Goal: Browse casually

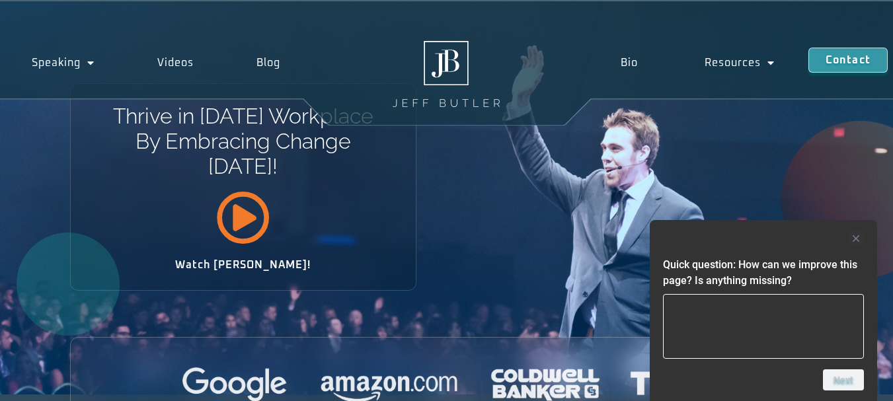
click at [241, 215] on icon at bounding box center [243, 217] width 54 height 54
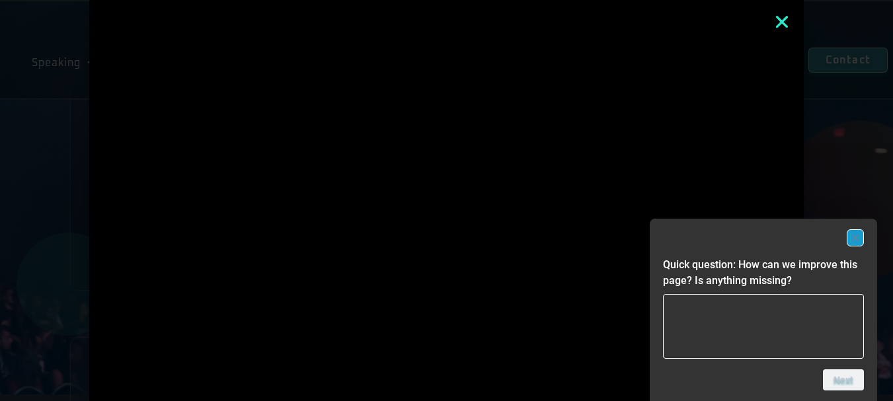
click at [857, 239] on rect "Hide survey" at bounding box center [855, 238] width 16 height 16
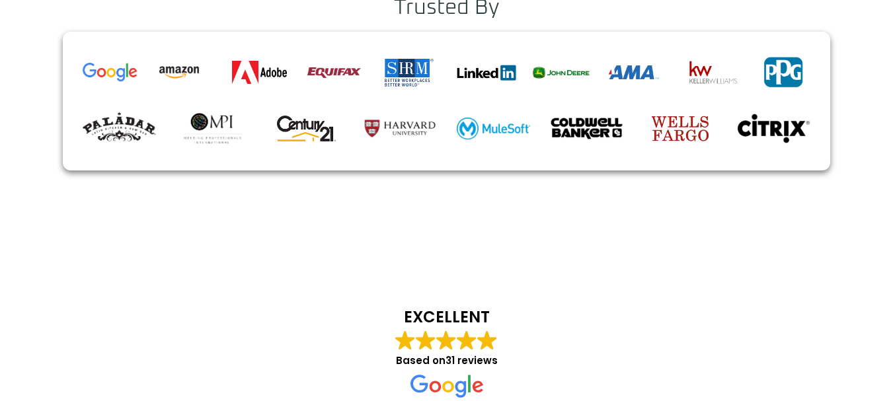
scroll to position [2946, 0]
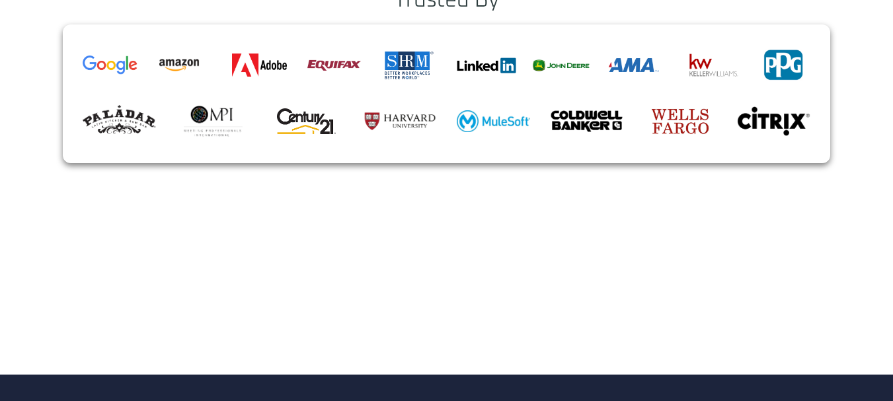
scroll to position [2946, 0]
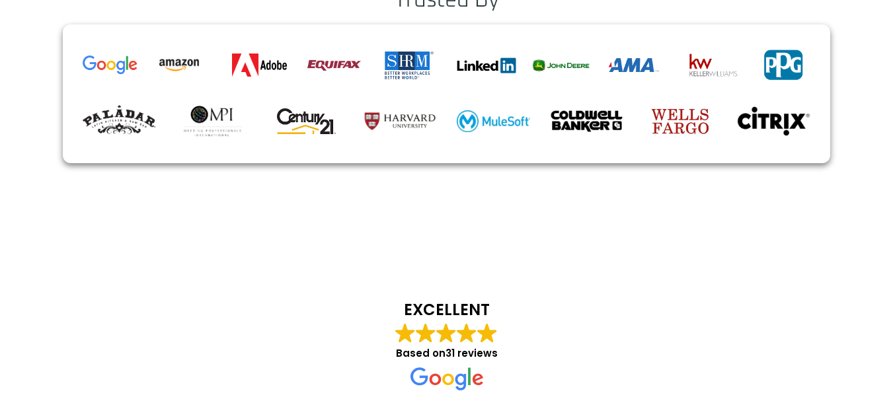
drag, startPoint x: 813, startPoint y: 87, endPoint x: 741, endPoint y: 92, distance: 71.6
click at [741, 100] on div at bounding box center [773, 121] width 87 height 43
